Goal: Transaction & Acquisition: Book appointment/travel/reservation

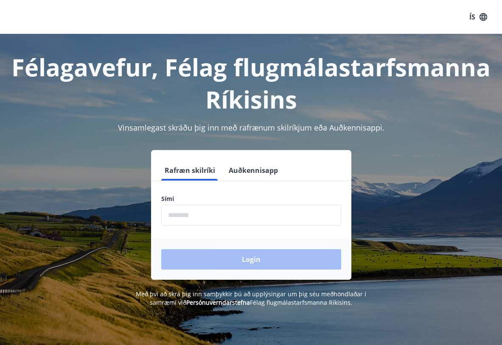
click at [224, 215] on input "phone" at bounding box center [251, 215] width 180 height 21
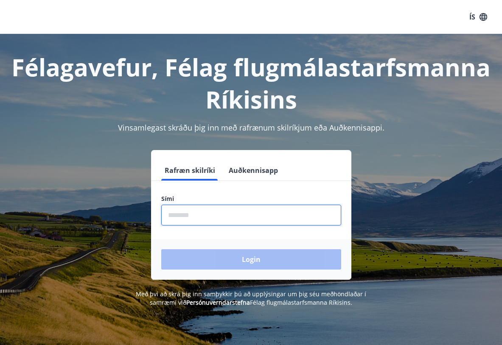
click at [164, 211] on input "phone" at bounding box center [251, 215] width 180 height 21
click at [215, 221] on input "phone" at bounding box center [251, 215] width 180 height 21
type input "********"
click at [217, 219] on input "phone" at bounding box center [251, 215] width 180 height 21
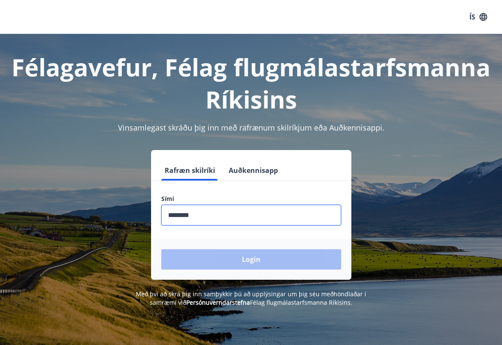
click at [217, 219] on input "phone" at bounding box center [251, 215] width 180 height 21
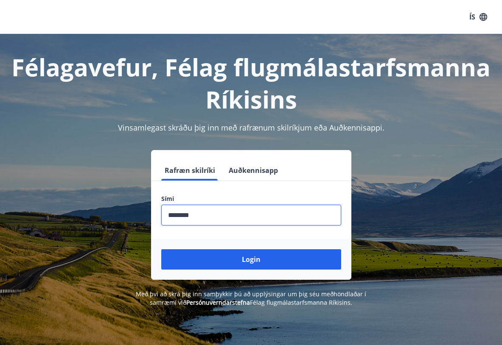
type input "********"
click at [161, 249] on button "Login" at bounding box center [251, 259] width 180 height 20
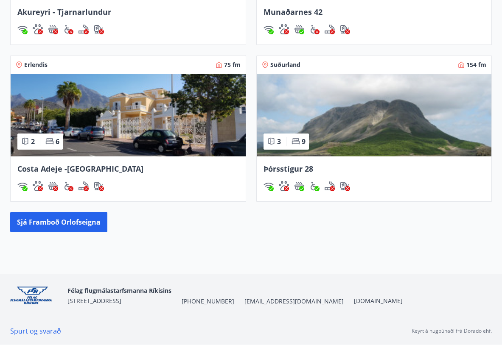
scroll to position [736, 0]
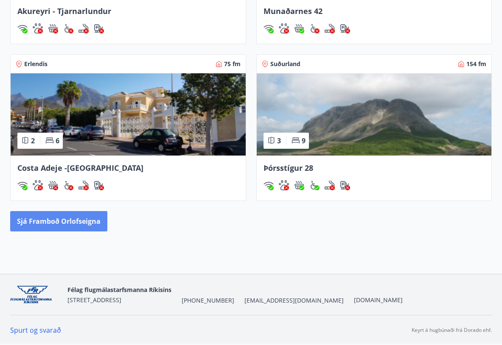
click at [80, 222] on button "Sjá framboð orlofseigna" at bounding box center [58, 221] width 97 height 20
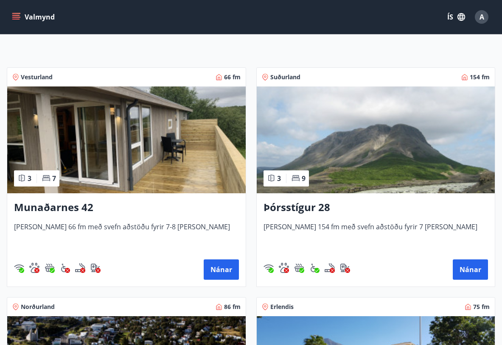
scroll to position [127, 0]
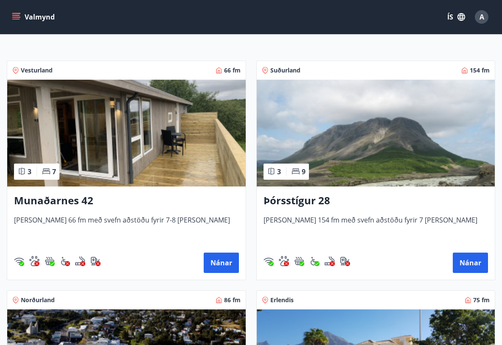
click at [295, 198] on h3 "Þórsstígur 28" at bounding box center [375, 200] width 225 height 15
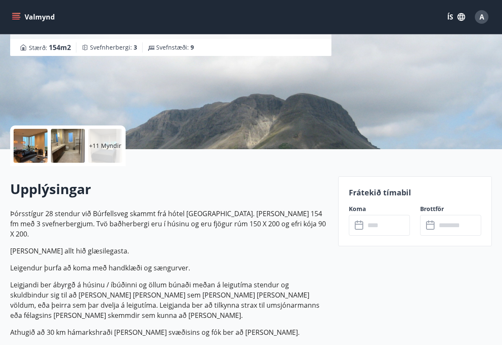
scroll to position [127, 0]
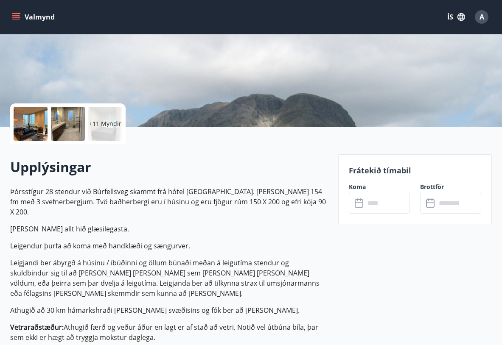
click at [107, 128] on div "+11 Myndir" at bounding box center [105, 124] width 34 height 34
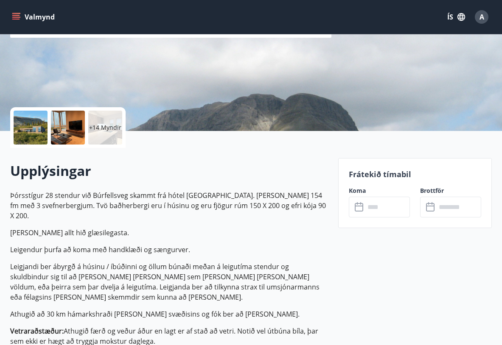
scroll to position [170, 0]
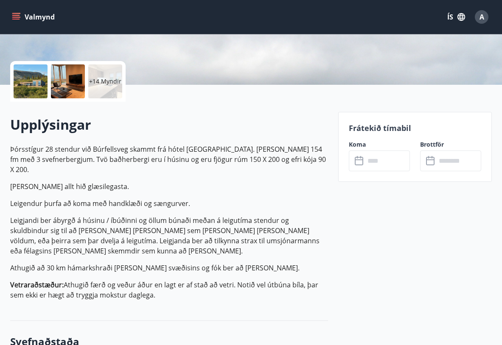
click at [380, 167] on input "text" at bounding box center [387, 161] width 45 height 21
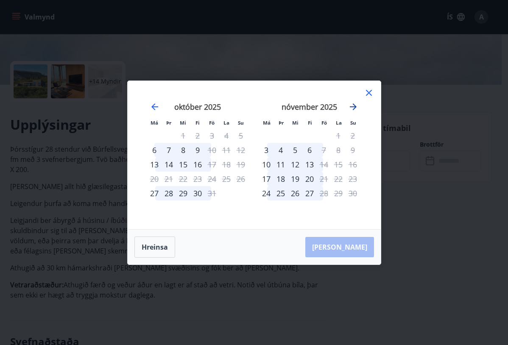
click at [352, 107] on icon "Move forward to switch to the next month." at bounding box center [353, 107] width 10 height 10
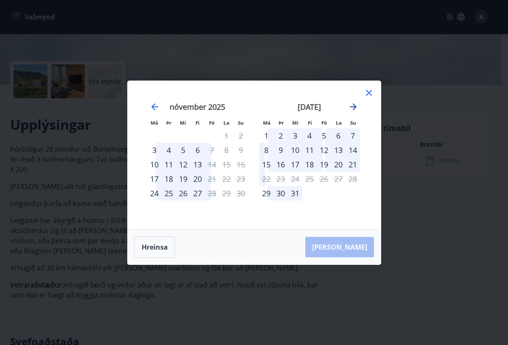
click at [352, 107] on icon "Move forward to switch to the next month." at bounding box center [353, 107] width 10 height 10
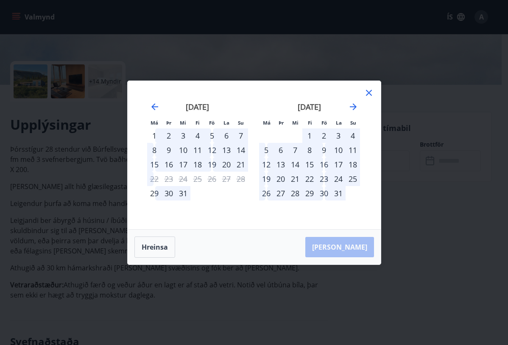
click at [311, 166] on div "15" at bounding box center [309, 164] width 14 height 14
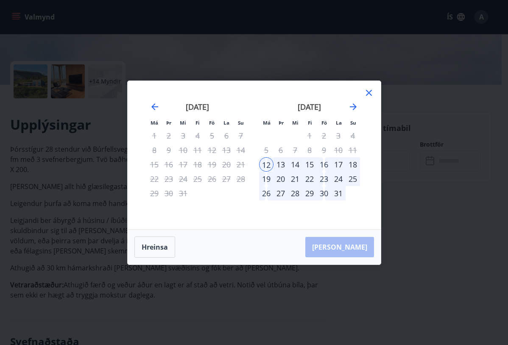
click at [314, 165] on div "15" at bounding box center [309, 164] width 14 height 14
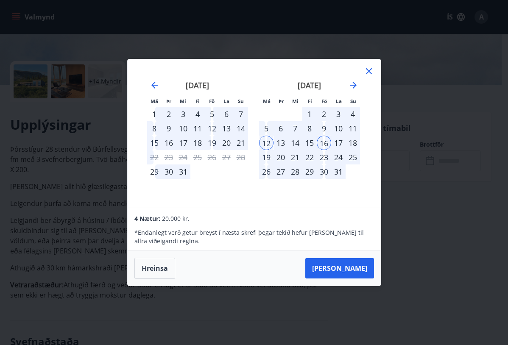
click at [177, 267] on div "Hreinsa Taka Frá" at bounding box center [254, 268] width 253 height 35
click at [172, 268] on button "Hreinsa" at bounding box center [154, 268] width 41 height 21
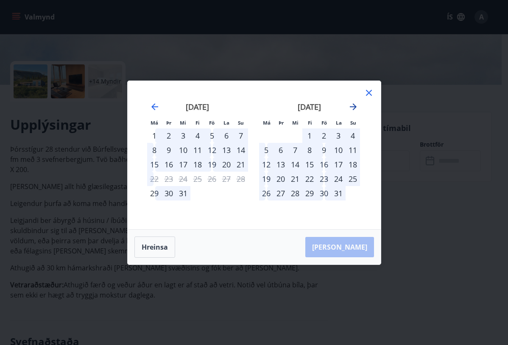
click at [354, 108] on icon "Move forward to switch to the next month." at bounding box center [353, 107] width 10 height 10
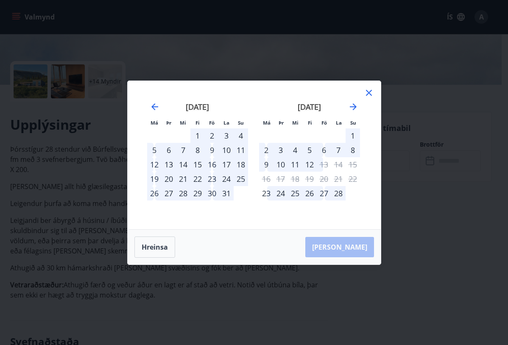
click at [323, 153] on div "6" at bounding box center [324, 150] width 14 height 14
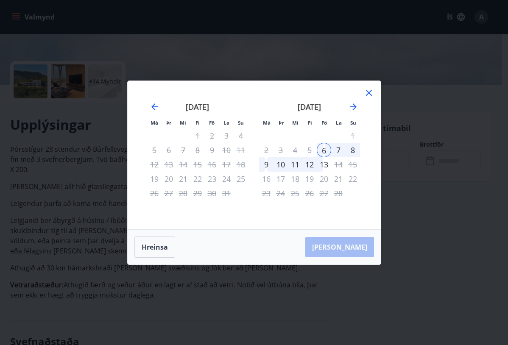
click at [266, 165] on div "9" at bounding box center [266, 164] width 14 height 14
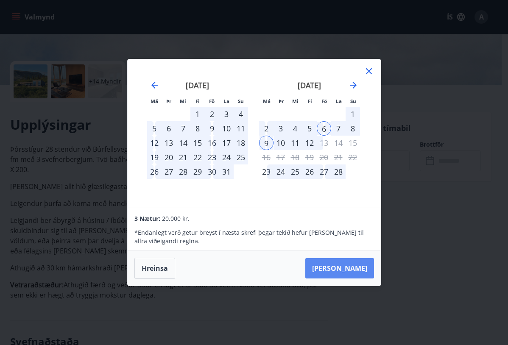
click at [349, 272] on button "Taka Frá" at bounding box center [339, 268] width 69 height 20
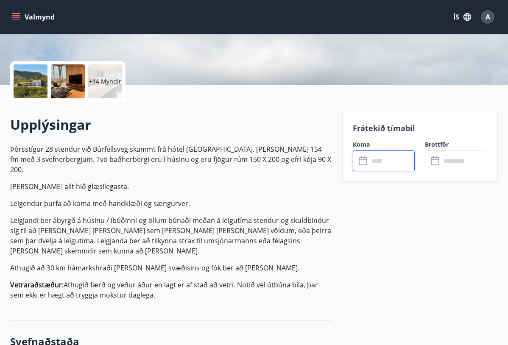
type input "******"
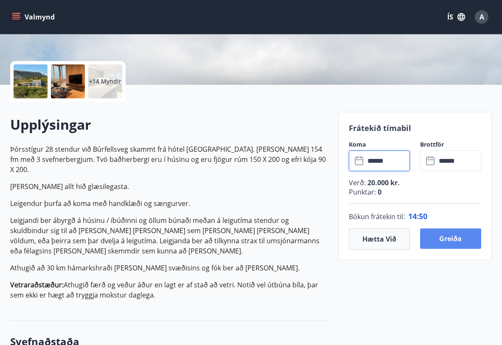
click at [445, 243] on button "Greiða" at bounding box center [450, 239] width 61 height 20
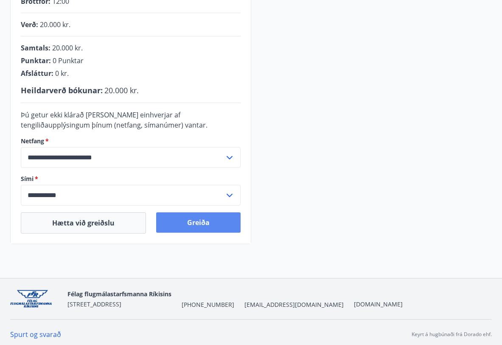
scroll to position [205, 0]
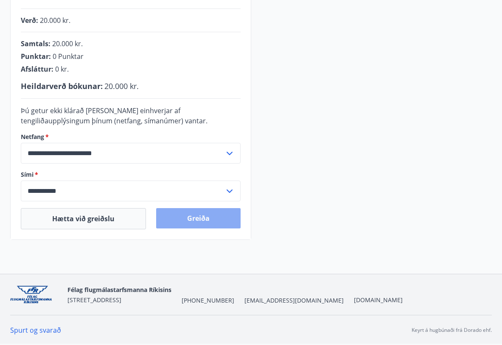
click at [201, 217] on button "Greiða" at bounding box center [198, 218] width 84 height 20
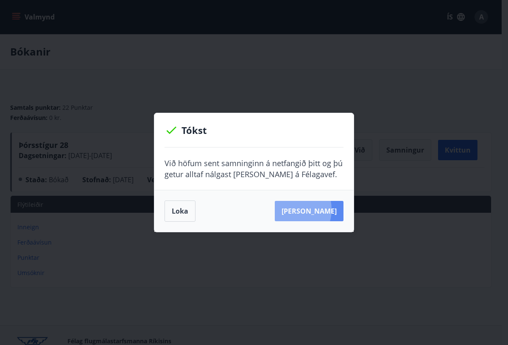
click at [301, 210] on button "[PERSON_NAME]" at bounding box center [309, 211] width 69 height 20
click at [174, 210] on button "Loka" at bounding box center [180, 211] width 31 height 21
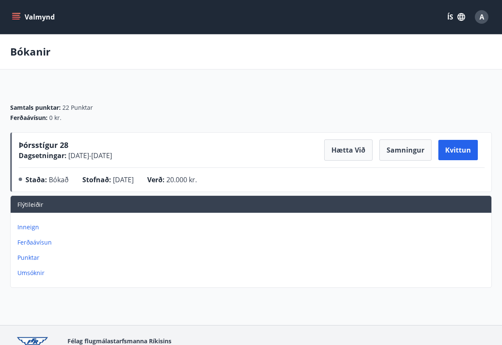
click at [45, 20] on button "Valmynd" at bounding box center [34, 16] width 48 height 15
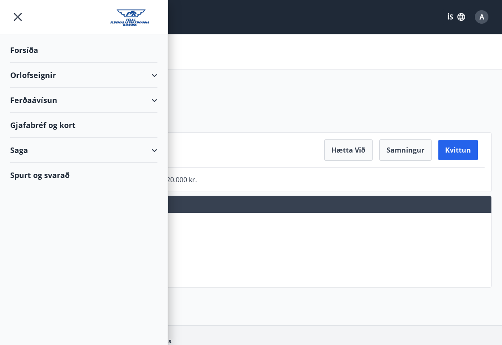
click at [44, 75] on div "Orlofseignir" at bounding box center [83, 75] width 147 height 25
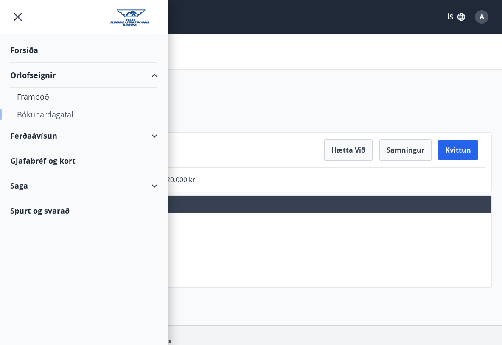
click at [48, 115] on div "Bókunardagatal" at bounding box center [84, 115] width 134 height 18
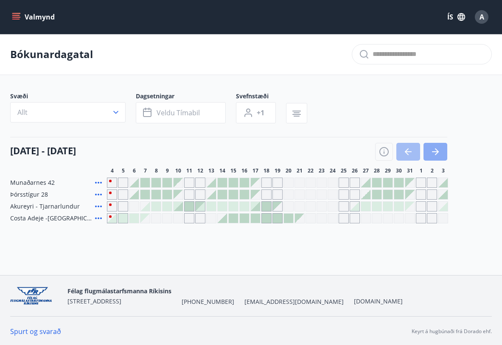
click at [439, 151] on icon "button" at bounding box center [435, 152] width 10 height 10
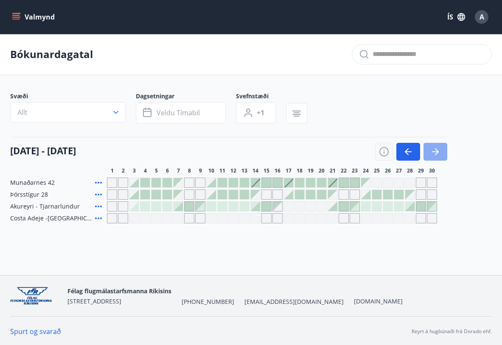
click at [434, 148] on icon "button" at bounding box center [435, 152] width 10 height 10
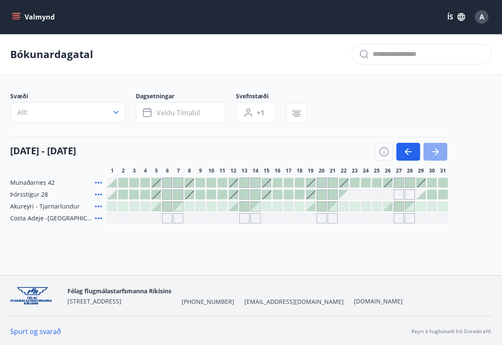
click at [427, 151] on button "button" at bounding box center [435, 152] width 24 height 18
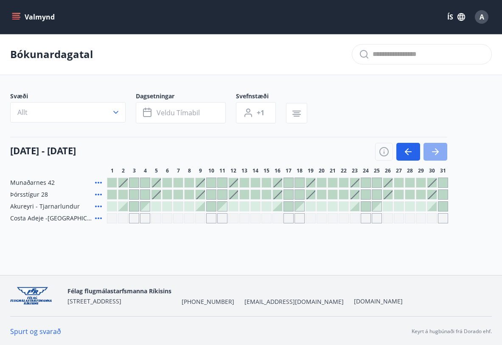
click at [432, 155] on icon "button" at bounding box center [435, 152] width 10 height 10
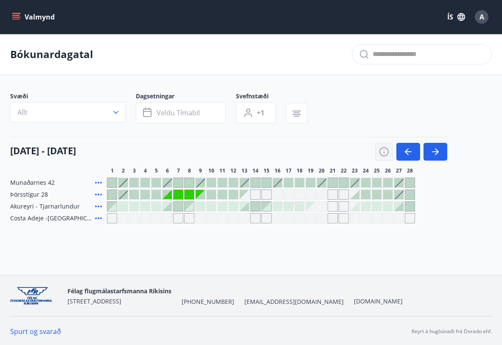
click at [382, 154] on icon "button" at bounding box center [384, 152] width 10 height 10
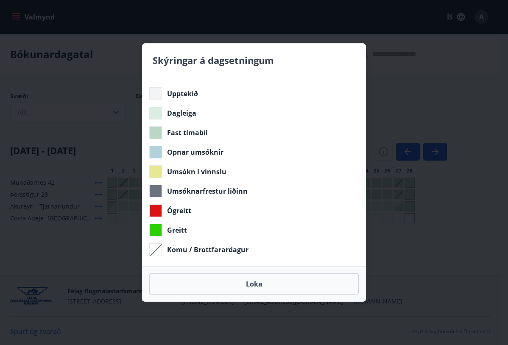
click at [404, 234] on div "Skýringar á dagsetningum Upptekið Dagleiga Fast tímabil Opnar umsóknir Umsókn í…" at bounding box center [254, 172] width 508 height 345
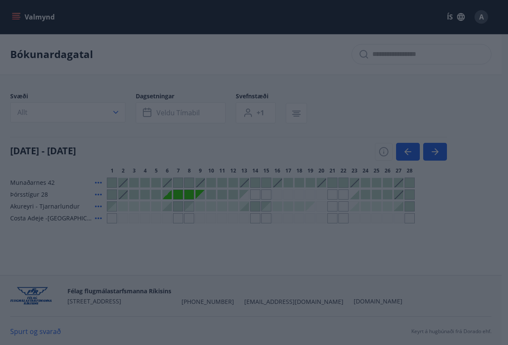
click at [325, 292] on body "Valmynd ÍS A Bókunardagatal Svæði Allt Dagsetningar Veldu tímabil Svefnstæði +1…" at bounding box center [254, 177] width 508 height 355
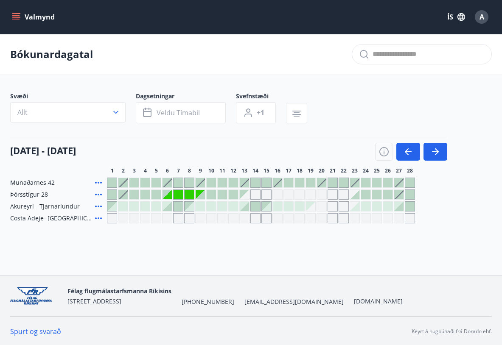
click at [326, 263] on div "Valmynd ÍS A Bókunardagatal Svæði Allt Dagsetningar Veldu tímabil Svefnstæði +1…" at bounding box center [251, 137] width 502 height 275
click at [99, 183] on icon at bounding box center [98, 183] width 7 height 2
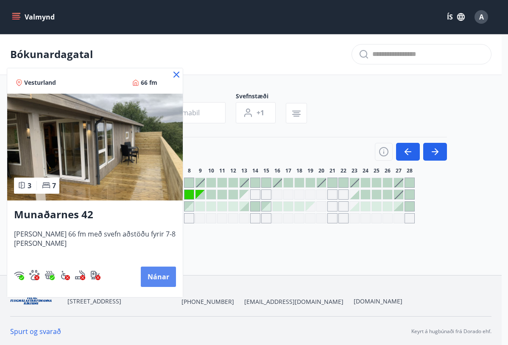
click at [154, 272] on button "Nánar" at bounding box center [158, 277] width 35 height 20
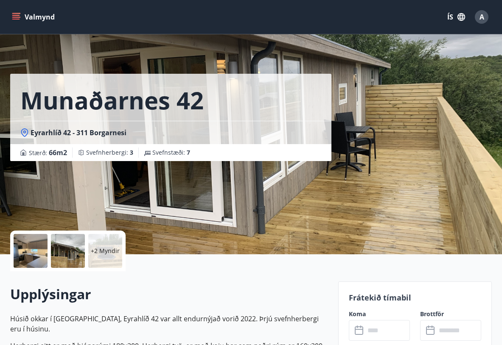
click at [36, 249] on div at bounding box center [31, 251] width 34 height 34
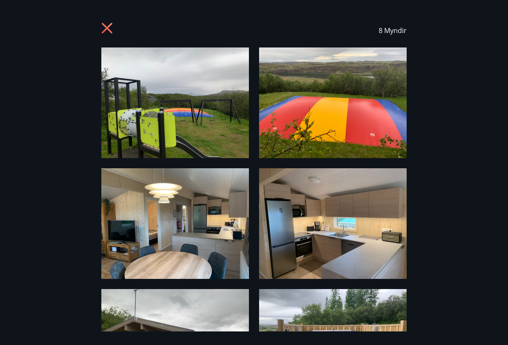
click at [105, 23] on div "8 Myndir" at bounding box center [253, 31] width 305 height 34
click at [105, 26] on icon at bounding box center [107, 28] width 11 height 11
